Goal: Task Accomplishment & Management: Complete application form

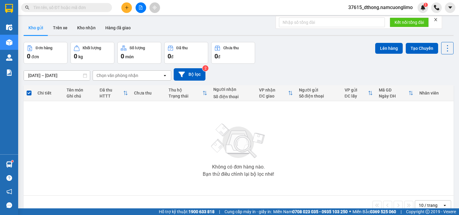
click at [85, 26] on button "Kho nhận" at bounding box center [86, 28] width 28 height 15
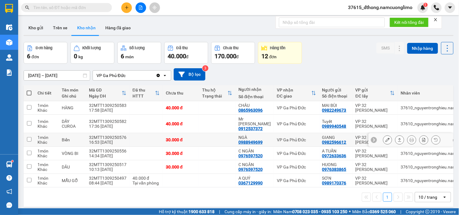
click at [385, 138] on icon at bounding box center [387, 140] width 4 height 4
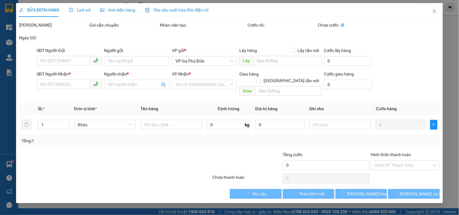
type input "0982596612"
type input "GIANG"
type input "0988949699"
type input "NGÀ"
type input "30.000"
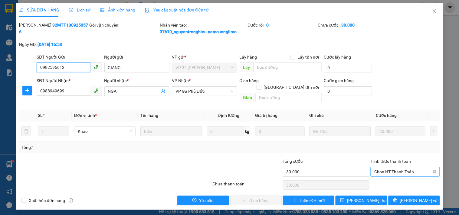
click at [397, 168] on span "Chọn HT Thanh Toán" at bounding box center [405, 172] width 62 height 9
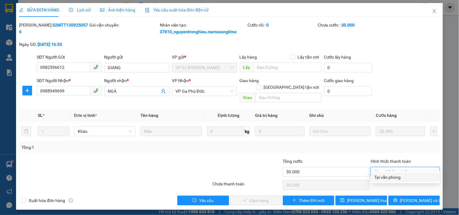
click at [394, 177] on div "Tại văn phòng" at bounding box center [406, 177] width 62 height 7
type input "0"
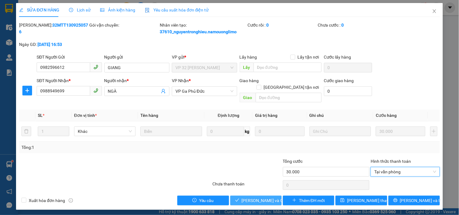
click at [265, 198] on span "[PERSON_NAME] và Giao hàng" at bounding box center [271, 201] width 58 height 7
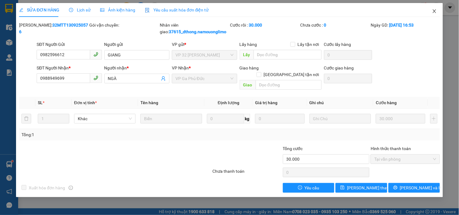
click at [433, 11] on icon "close" at bounding box center [434, 11] width 5 height 5
